Goal: Find specific page/section: Find specific page/section

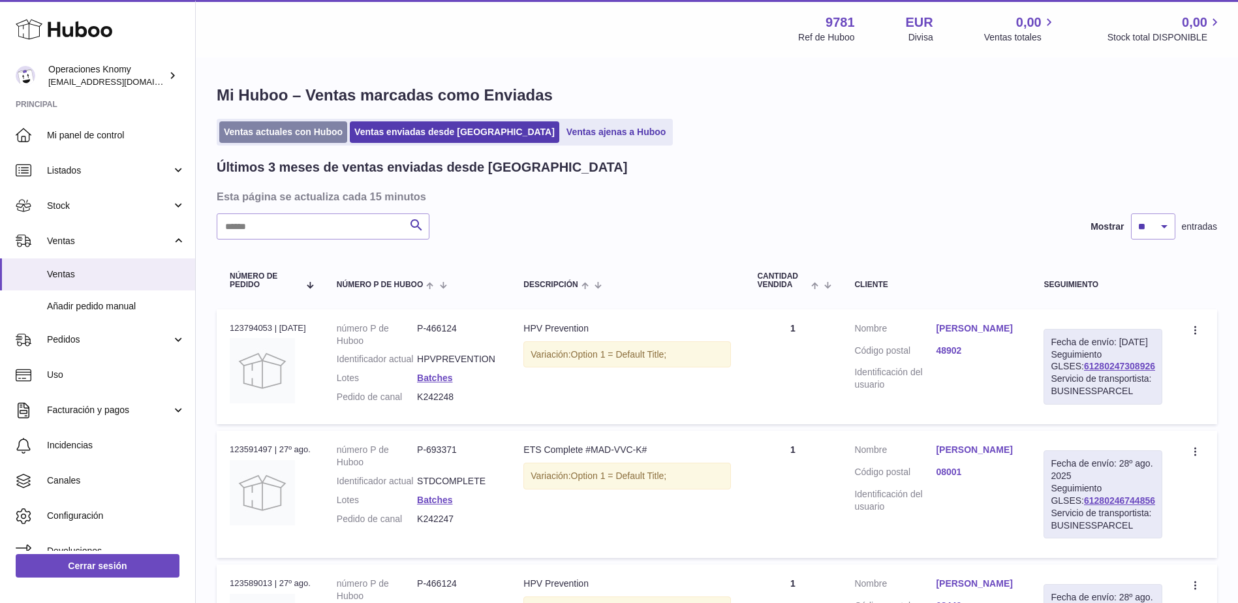
click at [282, 130] on link "Ventas actuales con Huboo" at bounding box center [283, 132] width 128 height 22
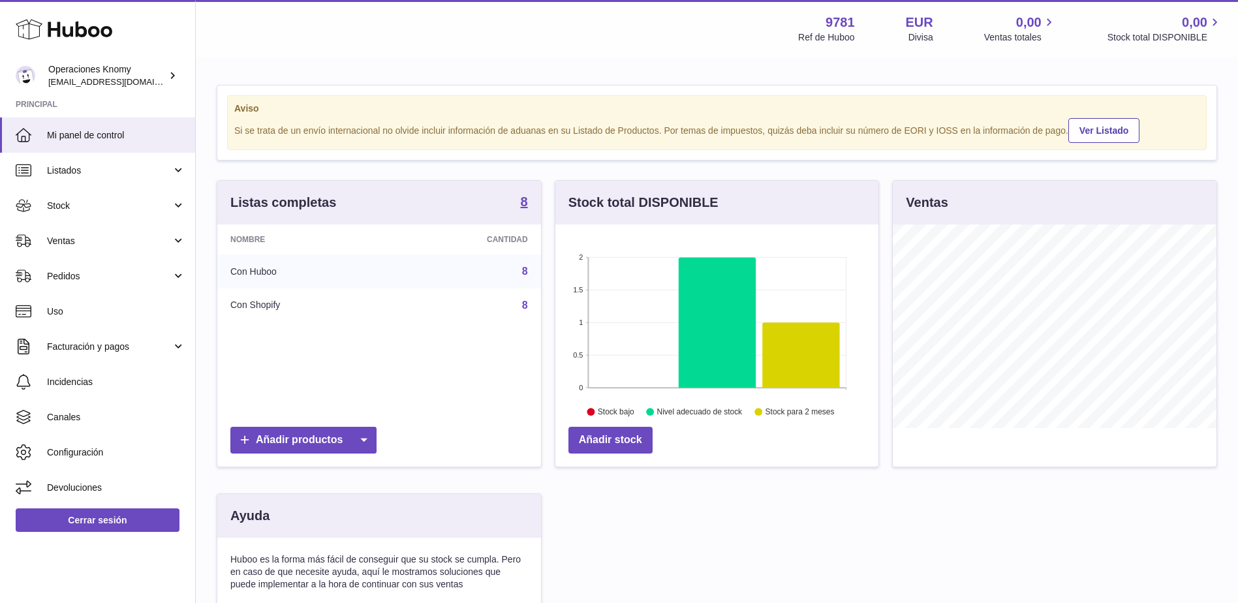
scroll to position [204, 323]
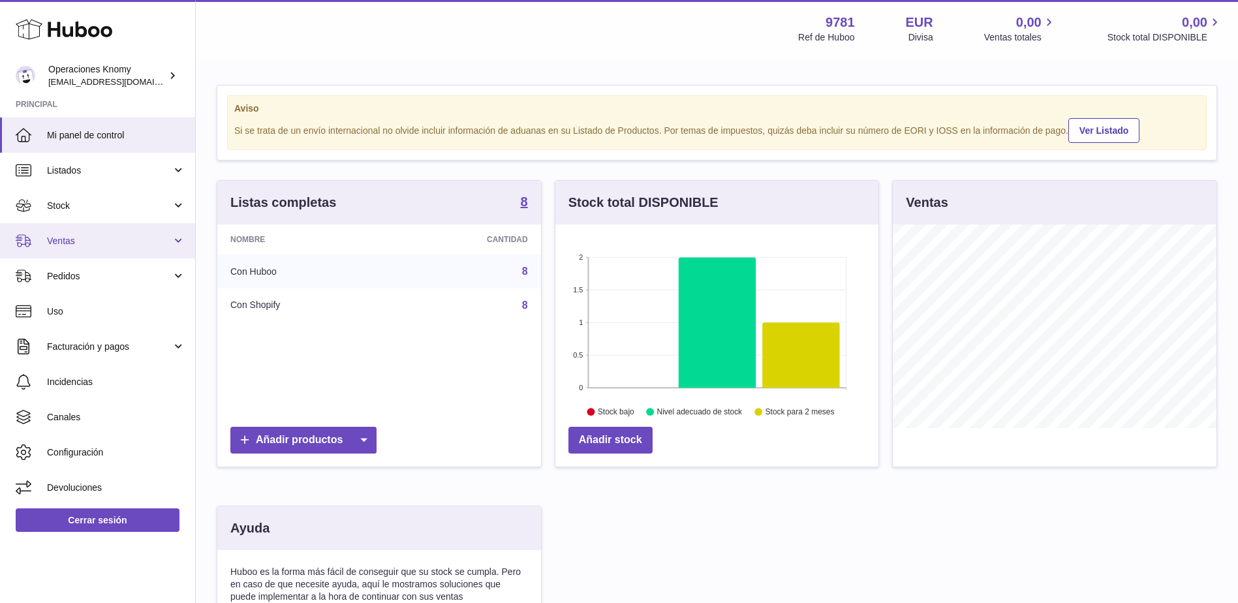
click at [86, 247] on link "Ventas" at bounding box center [97, 240] width 195 height 35
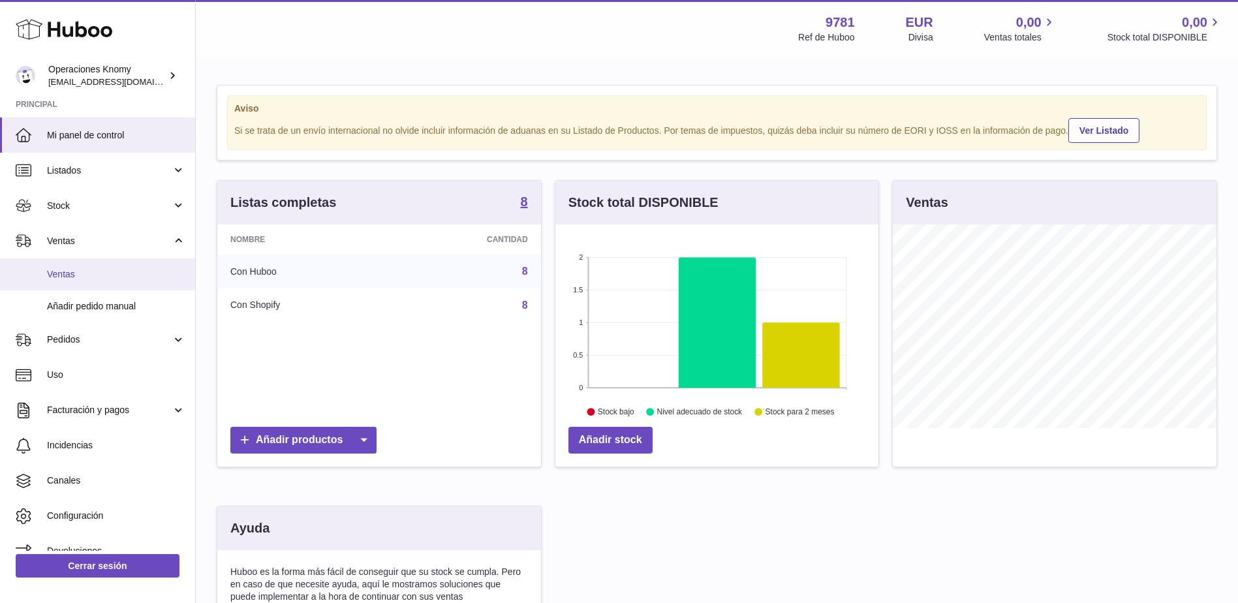
click at [85, 278] on span "Ventas" at bounding box center [116, 274] width 138 height 12
